Goal: Information Seeking & Learning: Learn about a topic

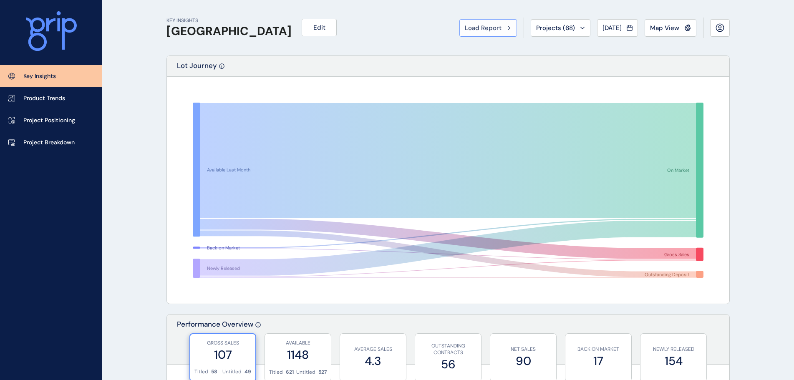
click at [472, 27] on span "Load Report" at bounding box center [483, 28] width 37 height 8
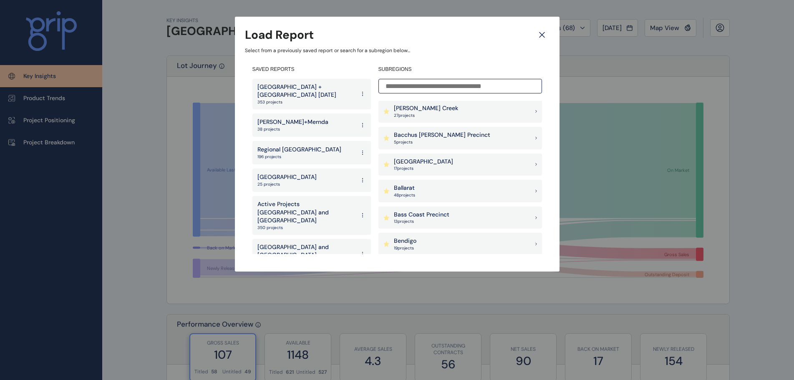
scroll to position [42, 0]
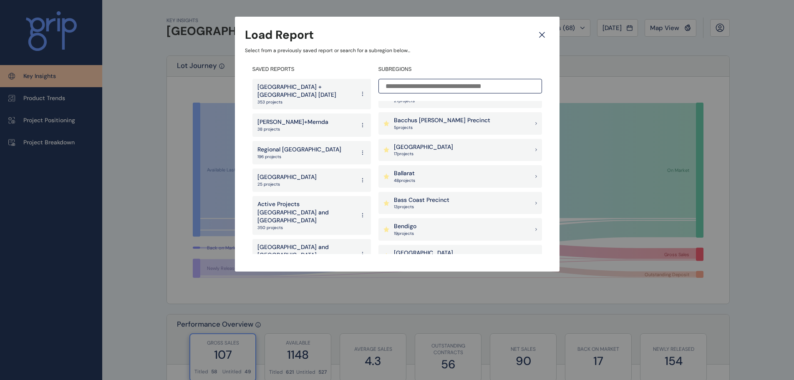
click at [423, 202] on p "Bass Coast Precinct" at bounding box center [421, 200] width 55 height 8
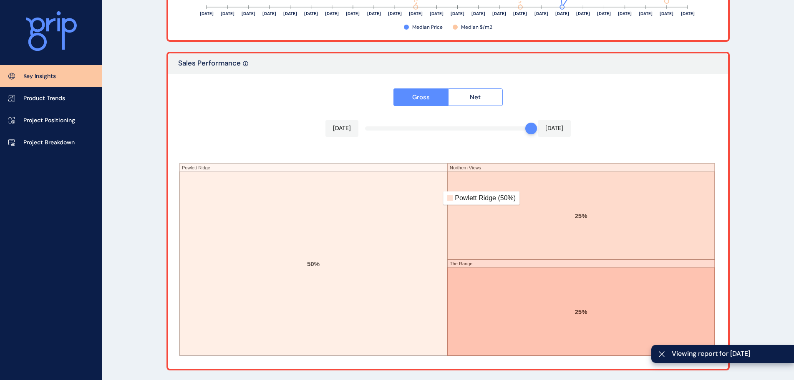
scroll to position [1388, 0]
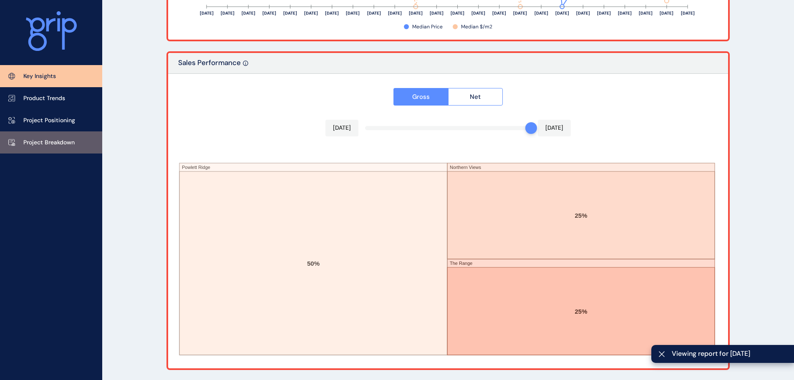
click at [76, 139] on link "Project Breakdown" at bounding box center [51, 142] width 102 height 22
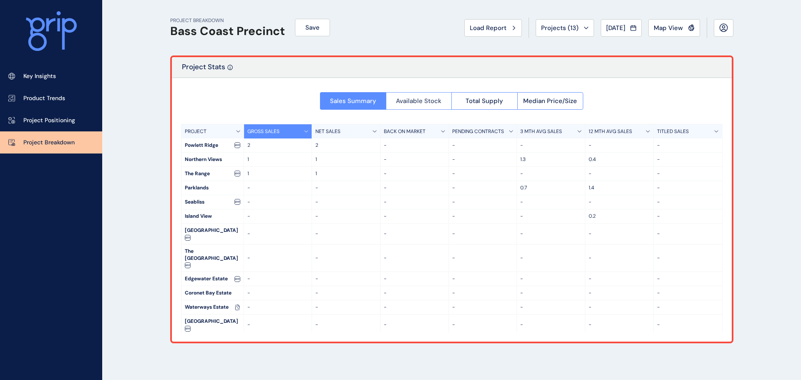
click at [422, 95] on button "Available Stock" at bounding box center [419, 101] width 66 height 18
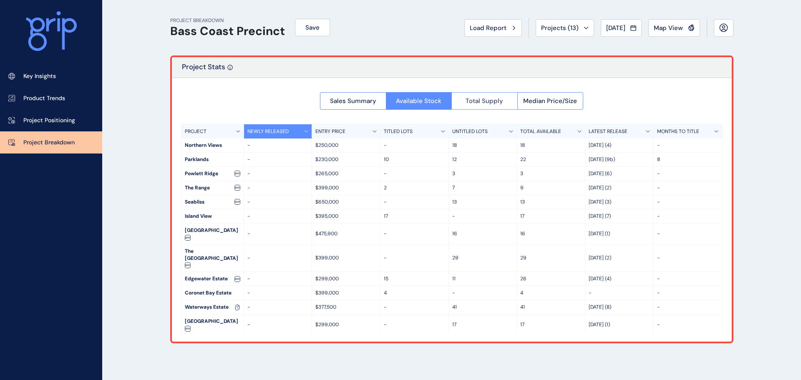
click at [508, 97] on button "Total Supply" at bounding box center [484, 101] width 66 height 18
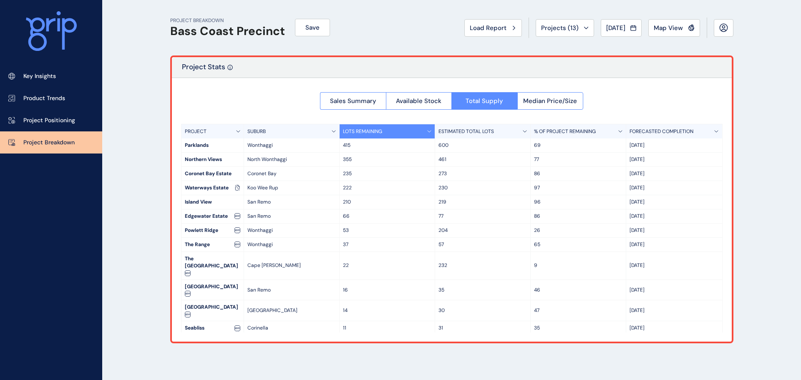
click at [431, 357] on div "PROJECT BREAKDOWN Bass Coast Precinct Save Load Report Projects ( 13 ) [DATE] 2…" at bounding box center [452, 190] width 584 height 380
click at [495, 26] on span "Load Report" at bounding box center [488, 28] width 37 height 8
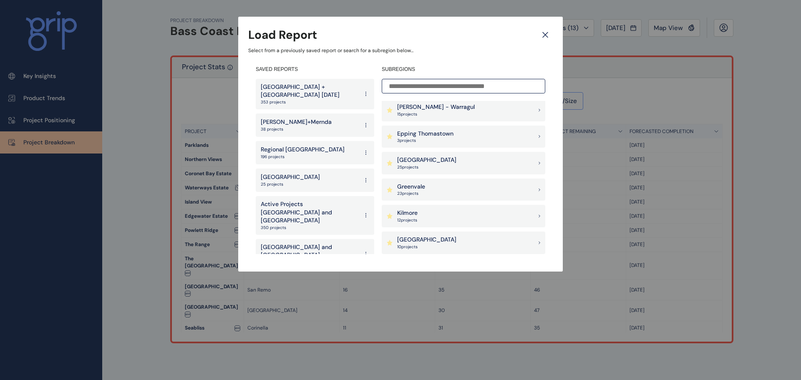
scroll to position [417, 0]
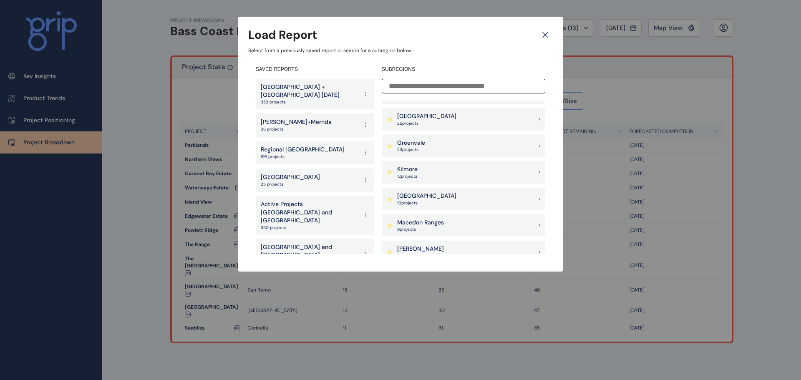
click at [440, 119] on div "Goulburn Valley 25 project s" at bounding box center [463, 119] width 163 height 23
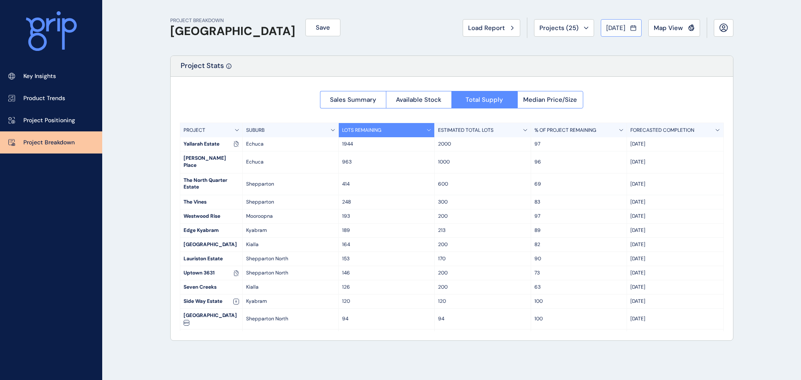
click at [606, 29] on span "[DATE]" at bounding box center [615, 28] width 19 height 8
click at [704, 79] on div at bounding box center [400, 190] width 801 height 380
click at [563, 27] on span "Projects ( 25 )" at bounding box center [558, 28] width 39 height 8
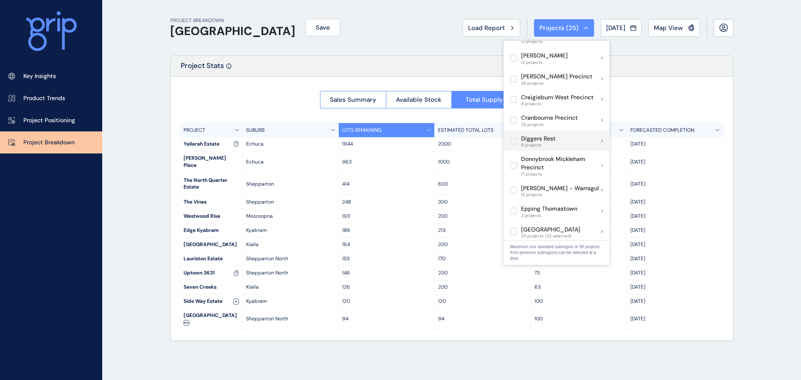
scroll to position [292, 0]
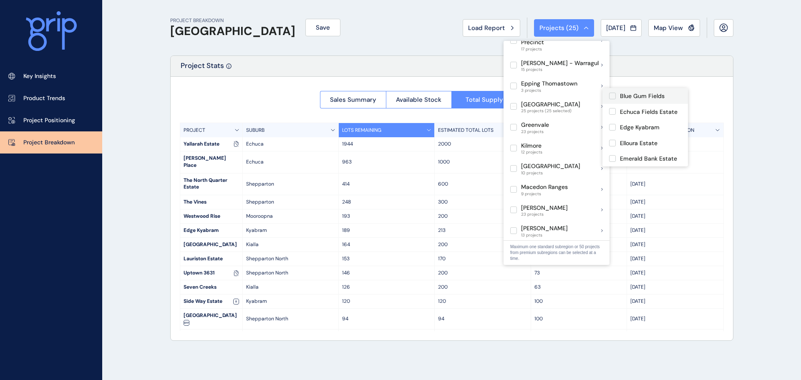
click at [611, 97] on label at bounding box center [612, 96] width 7 height 7
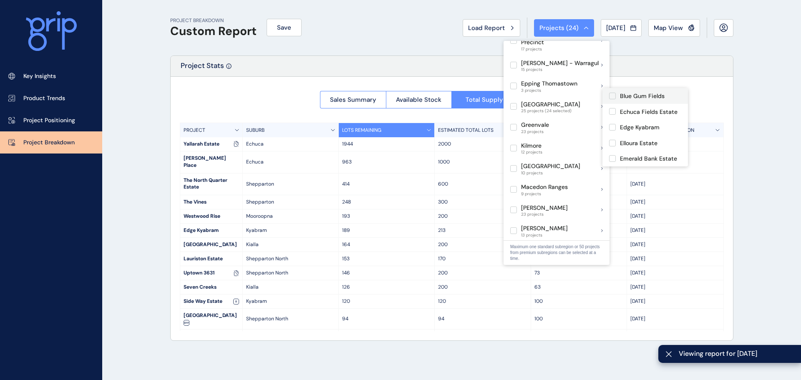
click at [611, 97] on label at bounding box center [612, 96] width 7 height 7
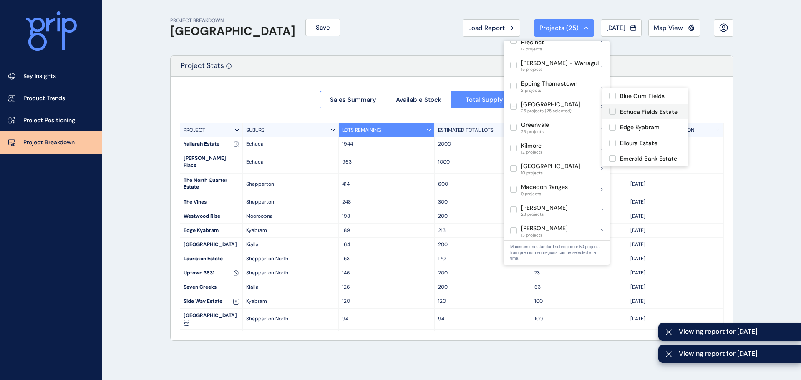
click at [612, 113] on label at bounding box center [612, 111] width 7 height 7
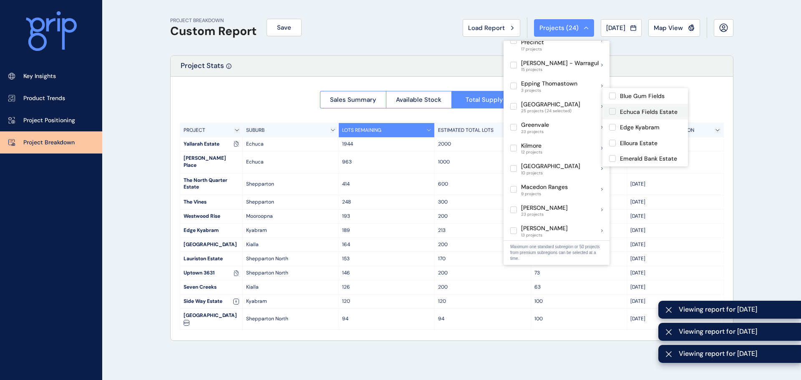
click at [612, 113] on label at bounding box center [612, 111] width 7 height 7
click at [611, 129] on label at bounding box center [612, 127] width 7 height 7
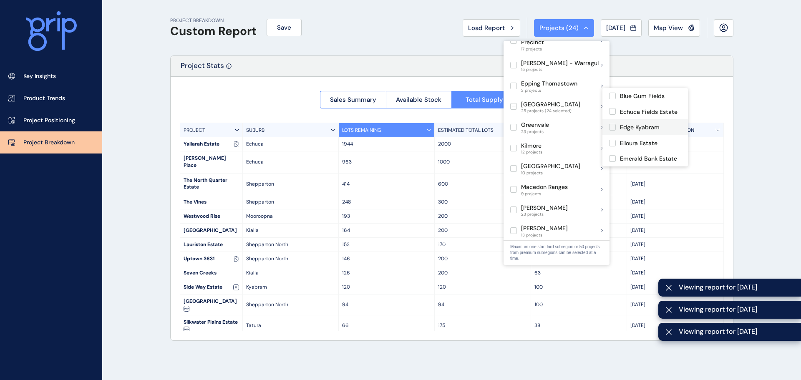
click at [611, 129] on label at bounding box center [612, 127] width 7 height 7
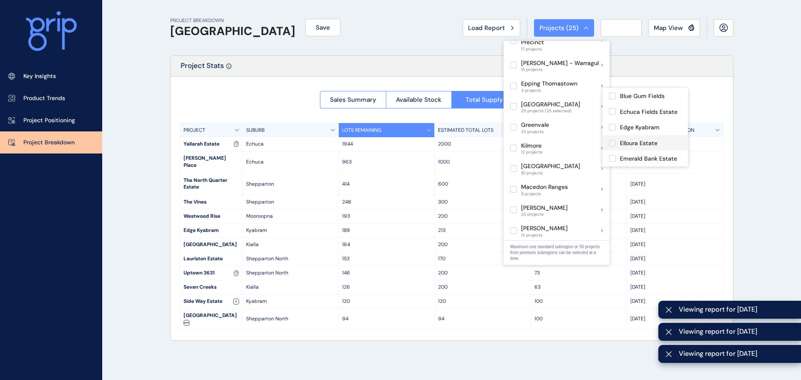
click at [611, 144] on label at bounding box center [612, 143] width 7 height 7
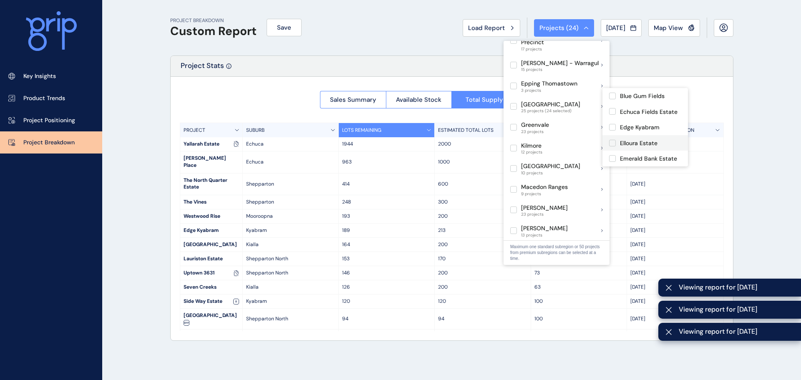
click at [611, 143] on label at bounding box center [612, 143] width 7 height 7
click at [612, 158] on label at bounding box center [612, 158] width 7 height 7
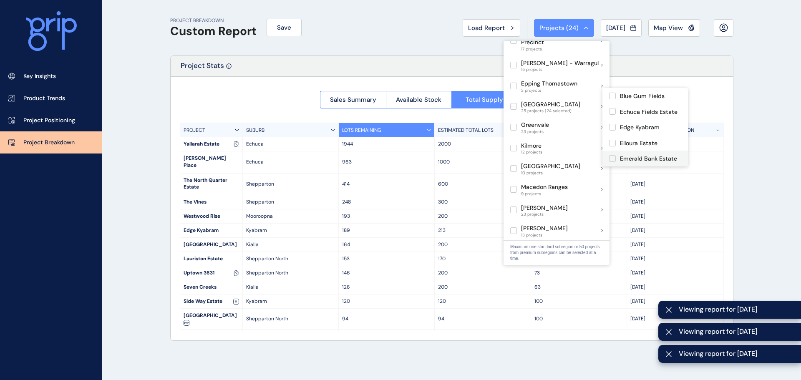
click at [612, 158] on label at bounding box center [612, 158] width 7 height 7
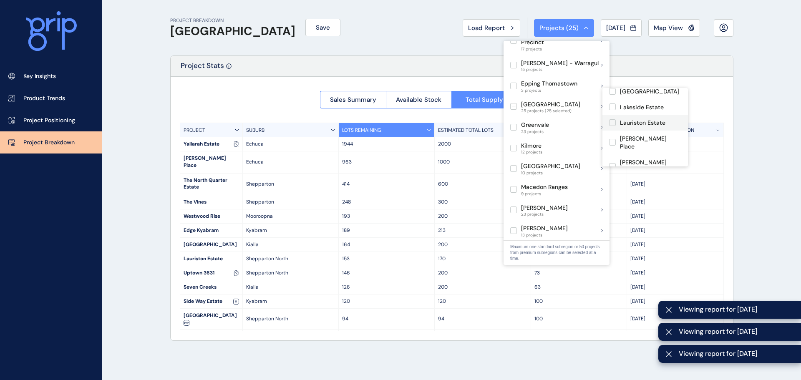
scroll to position [42, 0]
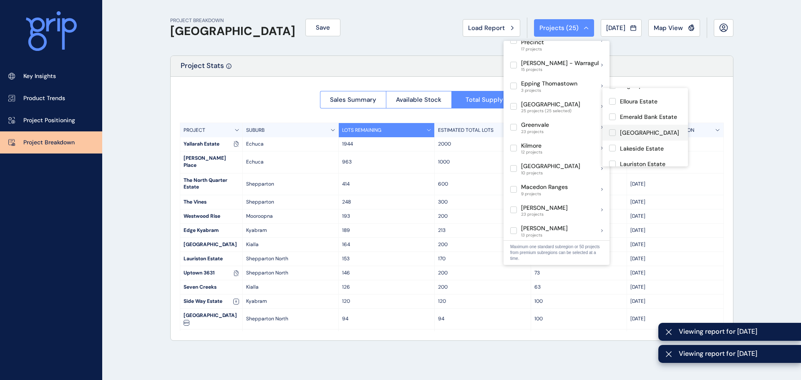
click at [611, 136] on label at bounding box center [612, 132] width 7 height 7
click at [614, 151] on label at bounding box center [612, 148] width 7 height 7
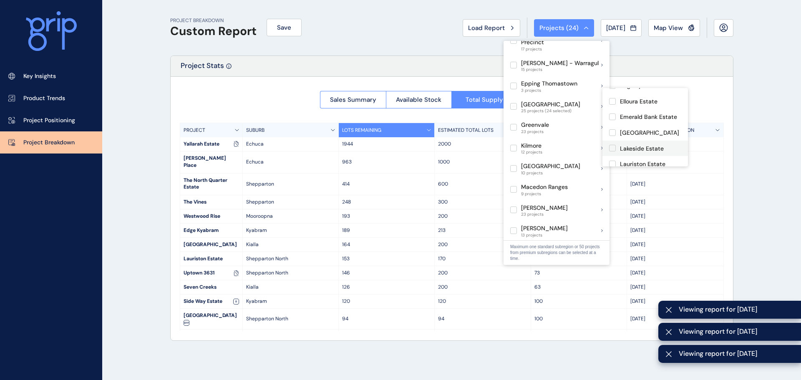
click at [614, 151] on label at bounding box center [612, 148] width 7 height 7
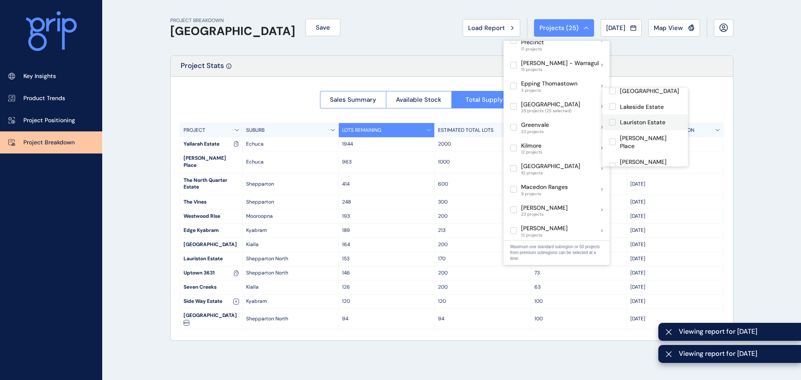
click at [611, 126] on label at bounding box center [612, 122] width 7 height 7
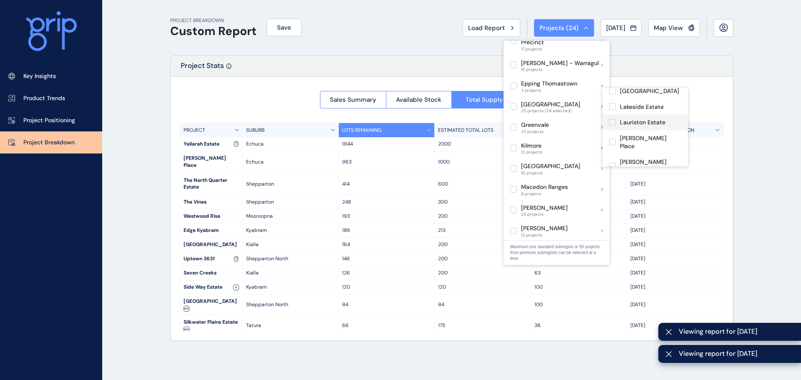
click at [611, 126] on label at bounding box center [612, 122] width 7 height 7
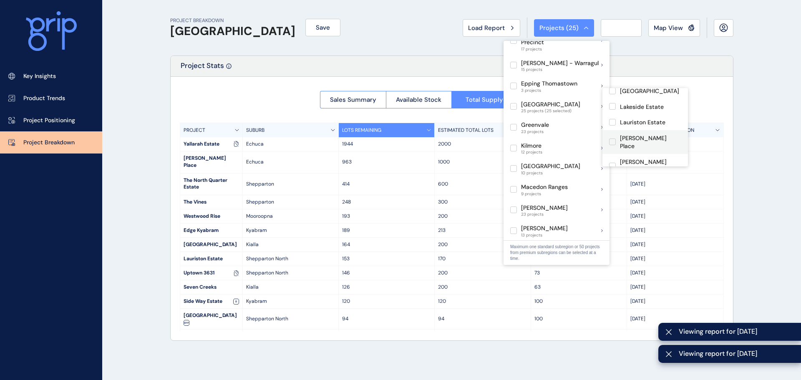
click at [611, 145] on label at bounding box center [612, 141] width 7 height 7
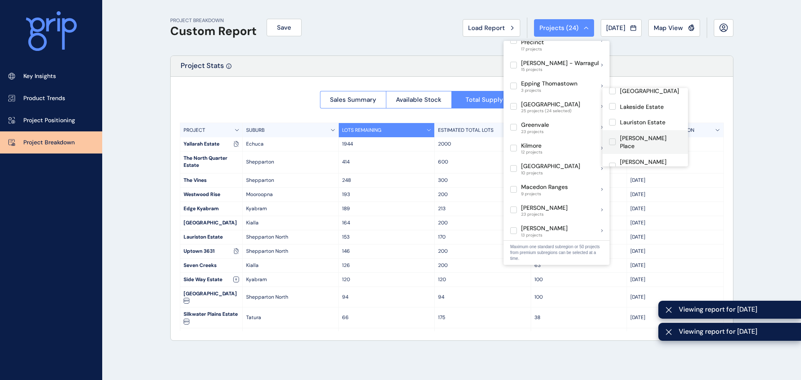
click at [611, 145] on label at bounding box center [612, 141] width 7 height 7
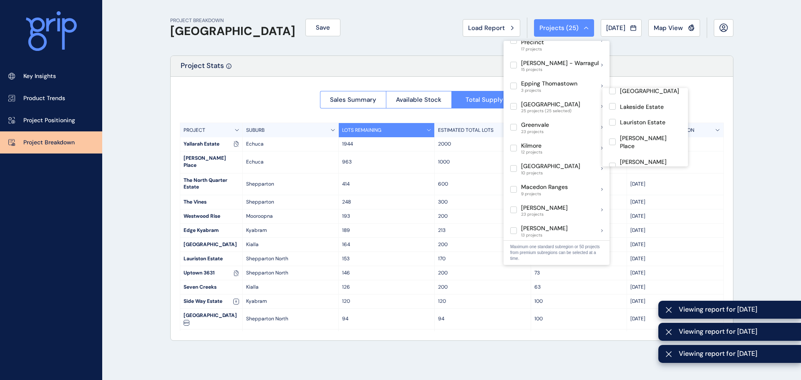
scroll to position [125, 0]
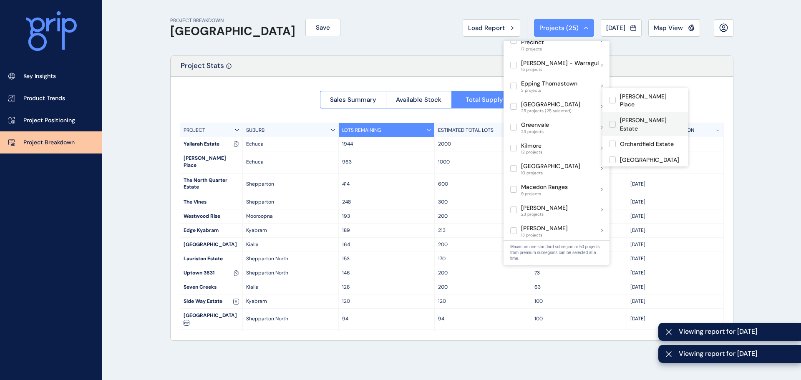
click at [614, 121] on label at bounding box center [612, 124] width 7 height 7
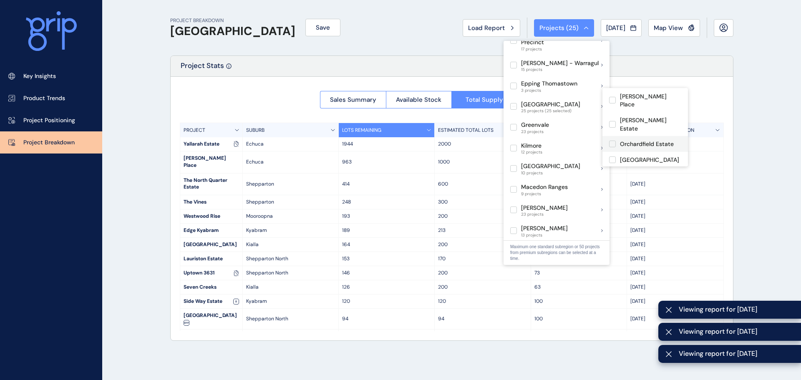
click at [612, 141] on label at bounding box center [612, 144] width 7 height 7
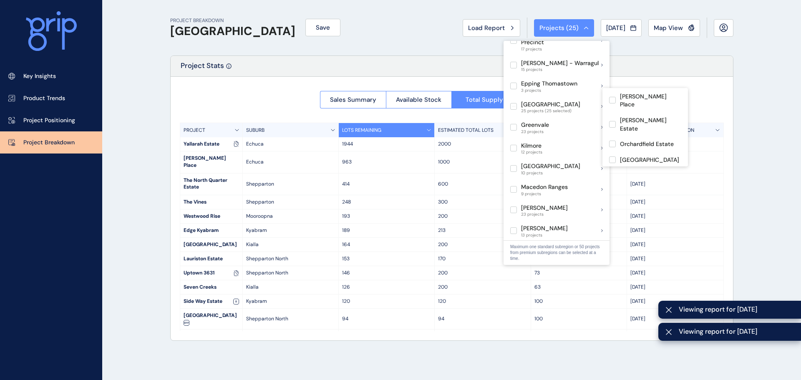
scroll to position [167, 0]
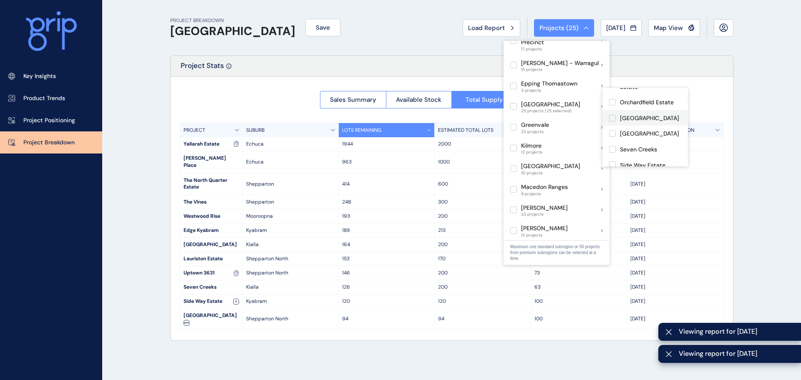
click at [611, 115] on label at bounding box center [612, 118] width 7 height 7
click at [613, 130] on label at bounding box center [612, 133] width 7 height 7
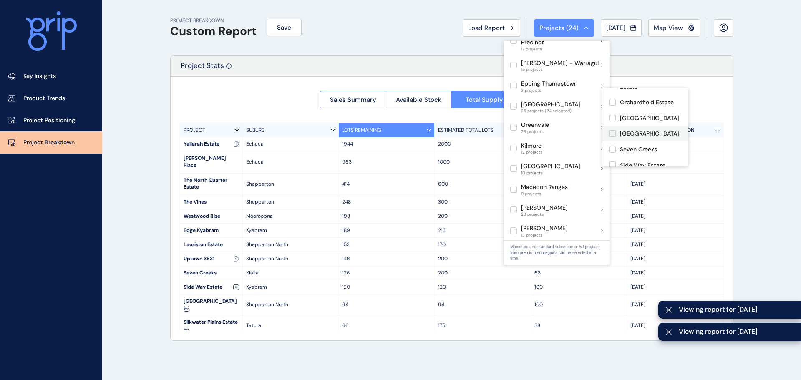
click at [613, 130] on label at bounding box center [612, 133] width 7 height 7
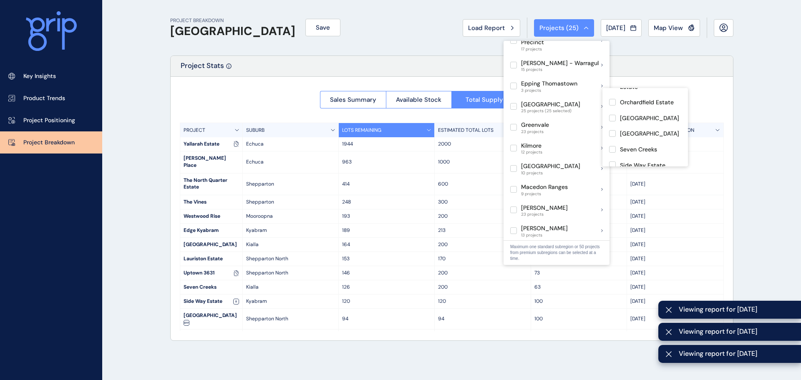
scroll to position [209, 0]
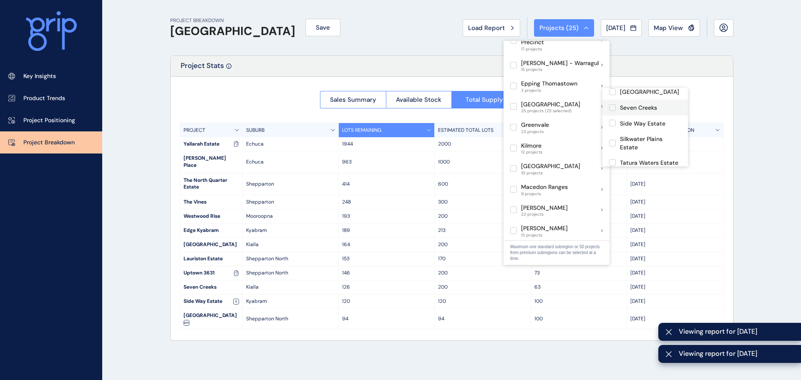
click at [612, 104] on label at bounding box center [612, 107] width 7 height 7
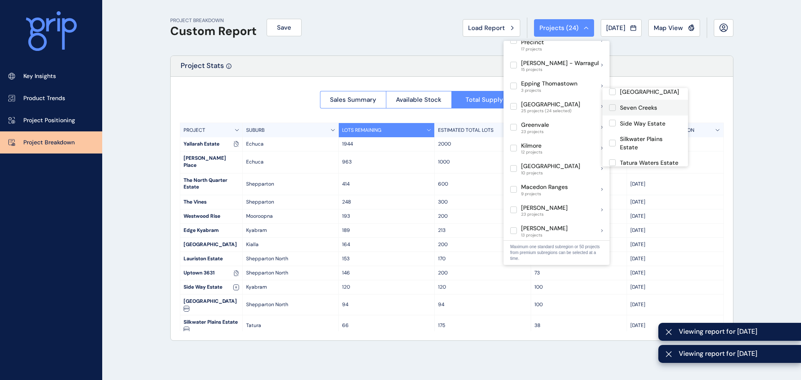
click at [612, 104] on label at bounding box center [612, 107] width 7 height 7
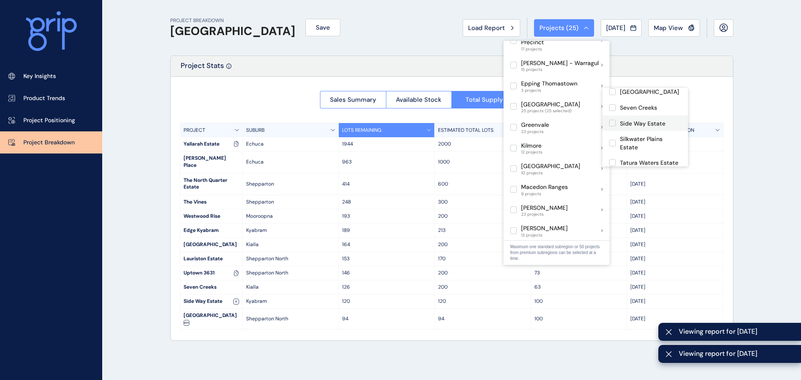
click at [613, 120] on label at bounding box center [612, 123] width 7 height 7
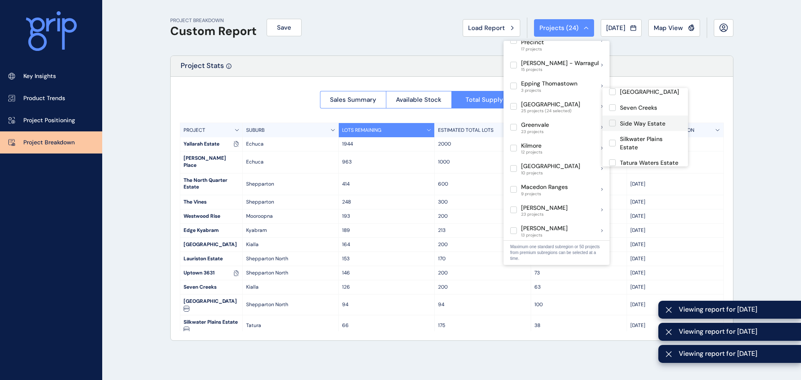
click at [613, 120] on label at bounding box center [612, 123] width 7 height 7
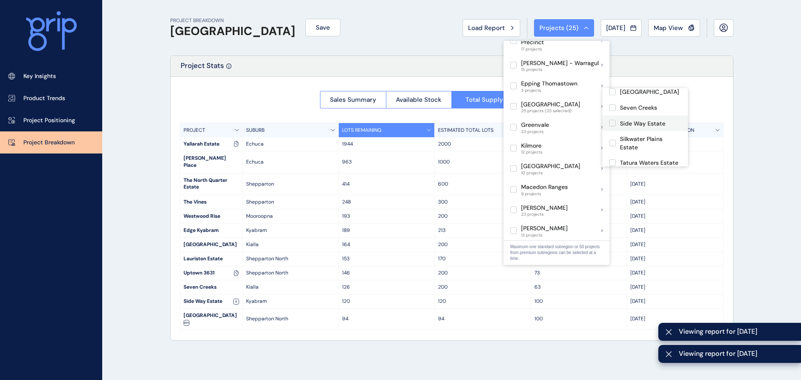
click at [613, 120] on label at bounding box center [612, 123] width 7 height 7
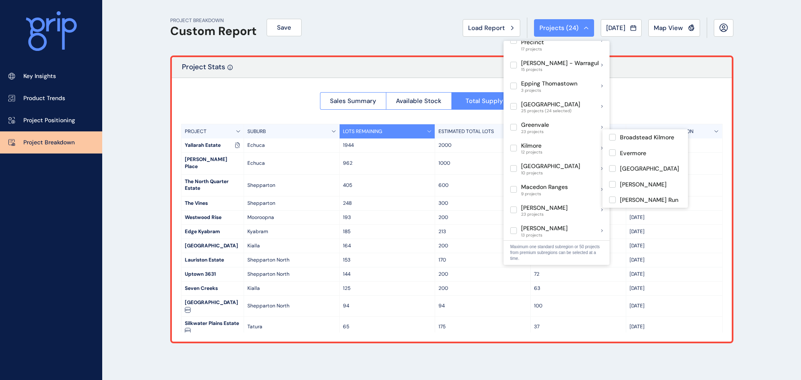
drag, startPoint x: 363, startPoint y: 38, endPoint x: 425, endPoint y: 175, distance: 149.9
click at [363, 38] on div "PROJECT BREAKDOWN Custom Report Save Load Report Projects ( 24 ) [DATE] 2025 < …" at bounding box center [451, 27] width 563 height 55
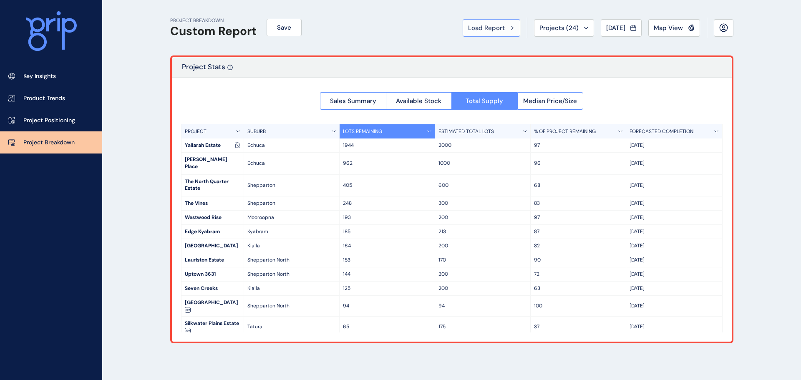
click at [480, 27] on span "Load Report" at bounding box center [486, 28] width 37 height 8
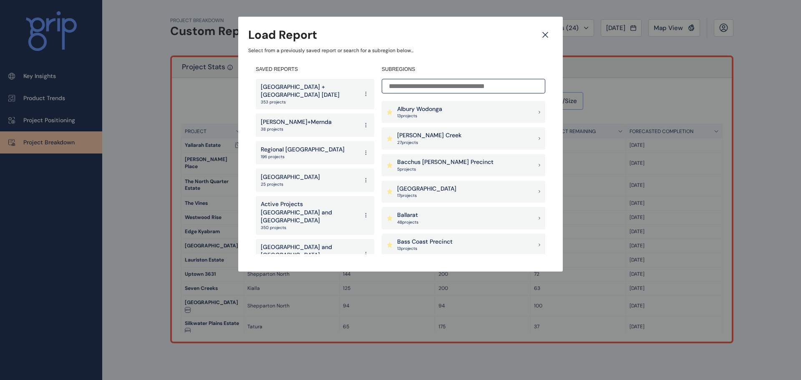
click at [303, 118] on p "[PERSON_NAME]+Mernda" at bounding box center [296, 122] width 71 height 8
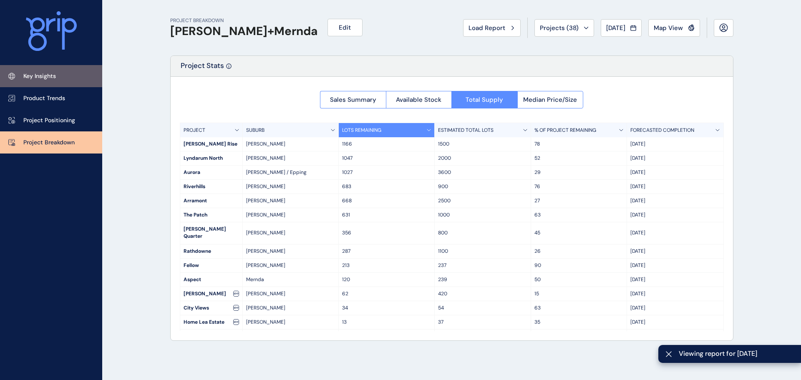
click at [31, 76] on p "Key Insights" at bounding box center [39, 76] width 33 height 8
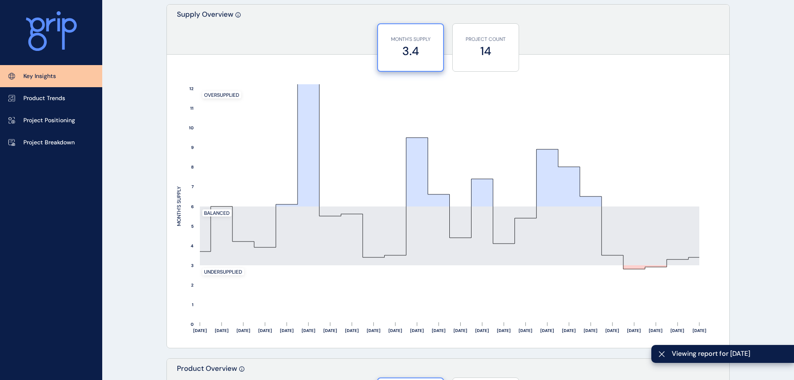
scroll to position [751, 0]
